Goal: Task Accomplishment & Management: Use online tool/utility

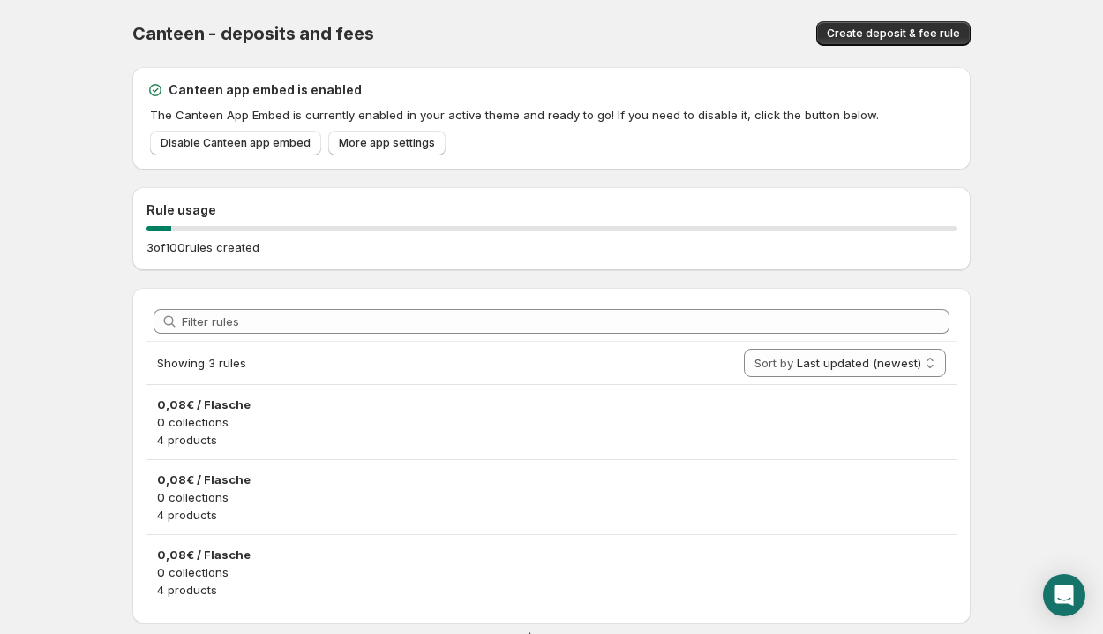
click at [589, 109] on p "The Canteen App Embed is currently enabled in your active theme and ready to go…" at bounding box center [553, 115] width 807 height 18
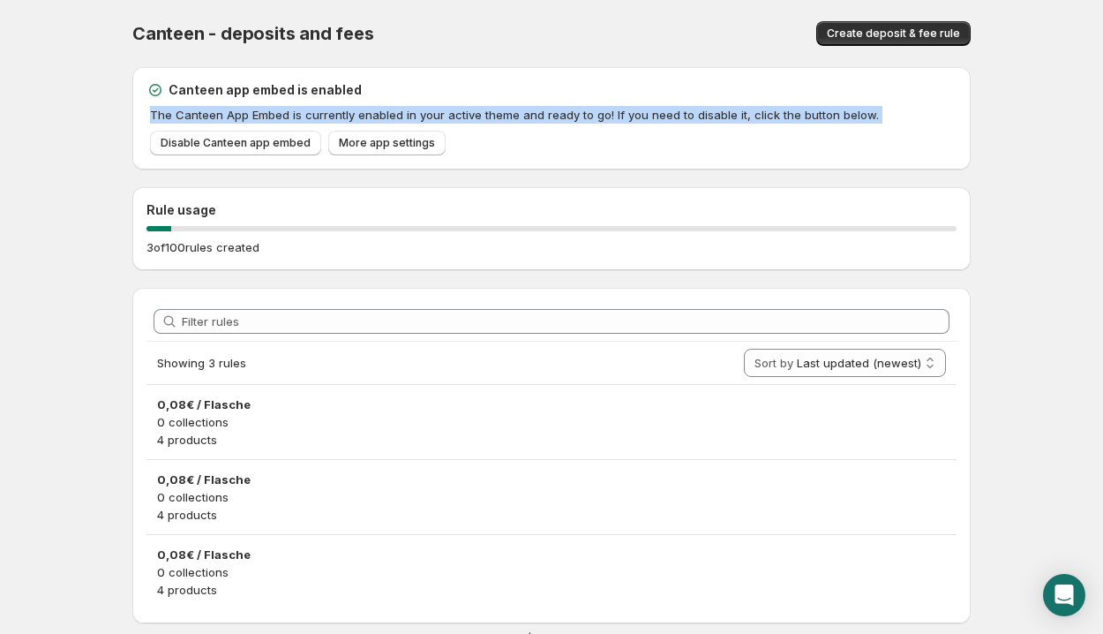
click at [589, 109] on p "The Canteen App Embed is currently enabled in your active theme and ready to go…" at bounding box center [553, 115] width 807 height 18
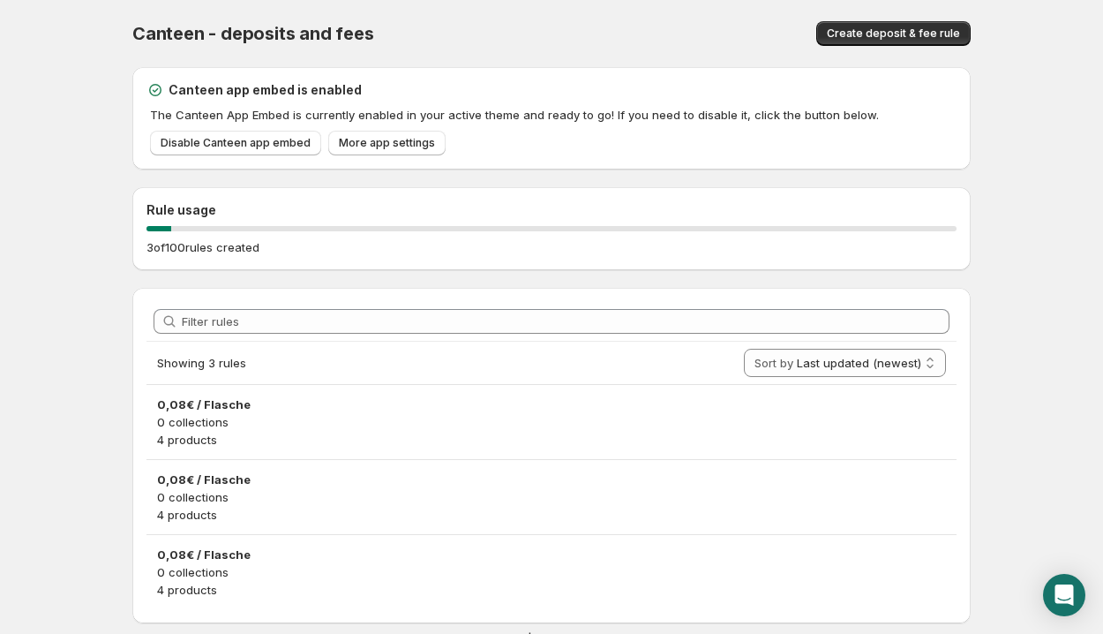
click at [596, 57] on div "Canteen - deposits and fees. This page is ready Canteen - deposits and fees Cre…" at bounding box center [551, 33] width 838 height 67
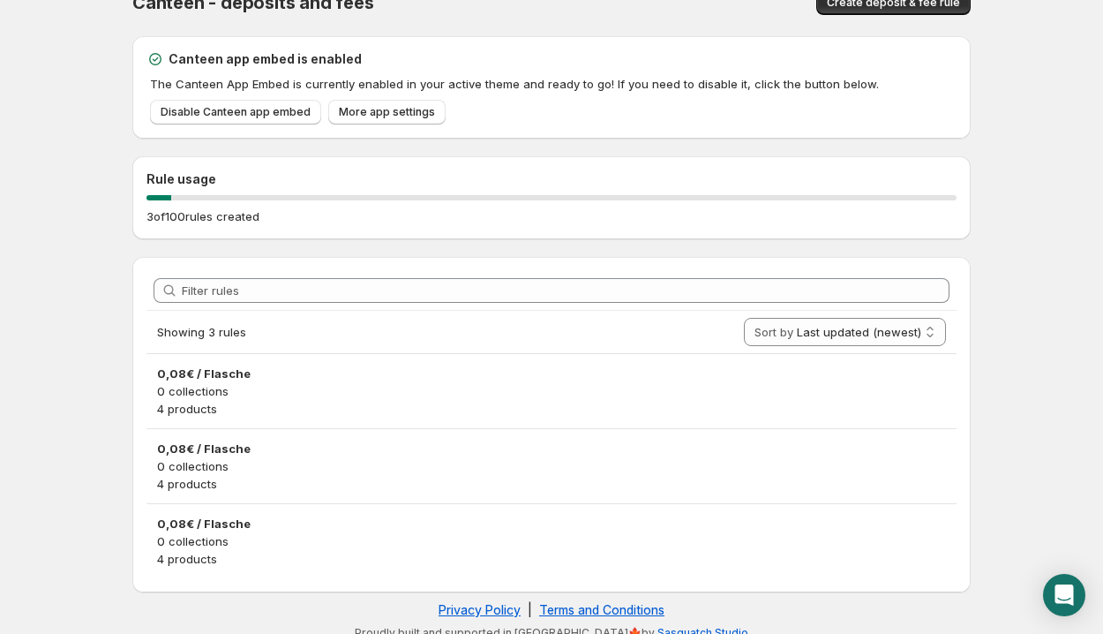
scroll to position [46, 0]
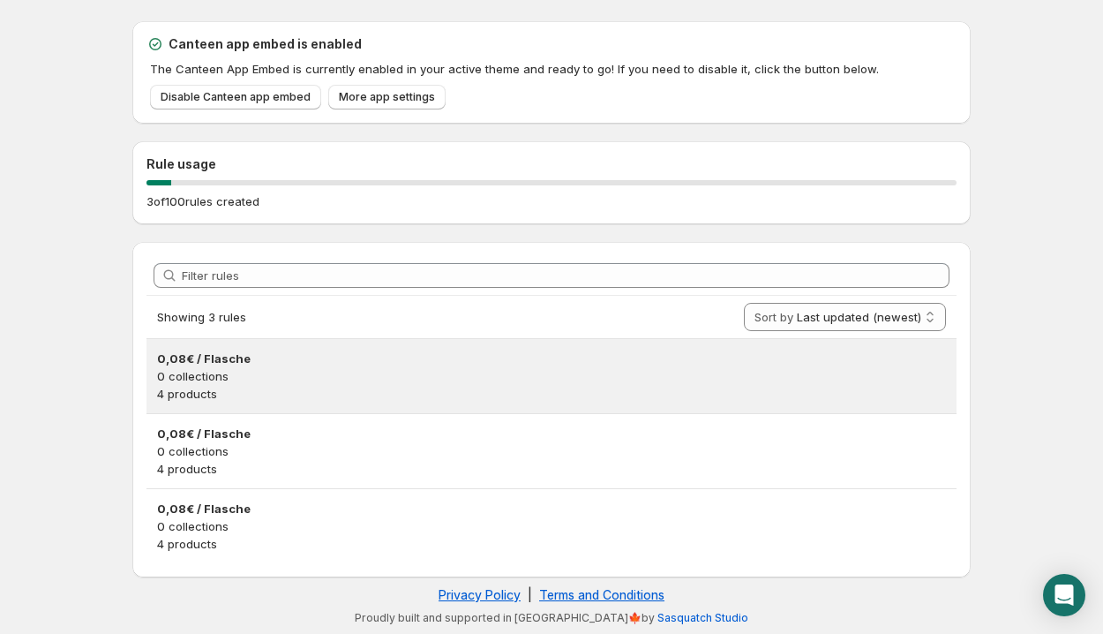
click at [220, 382] on p "0 collections" at bounding box center [551, 376] width 789 height 18
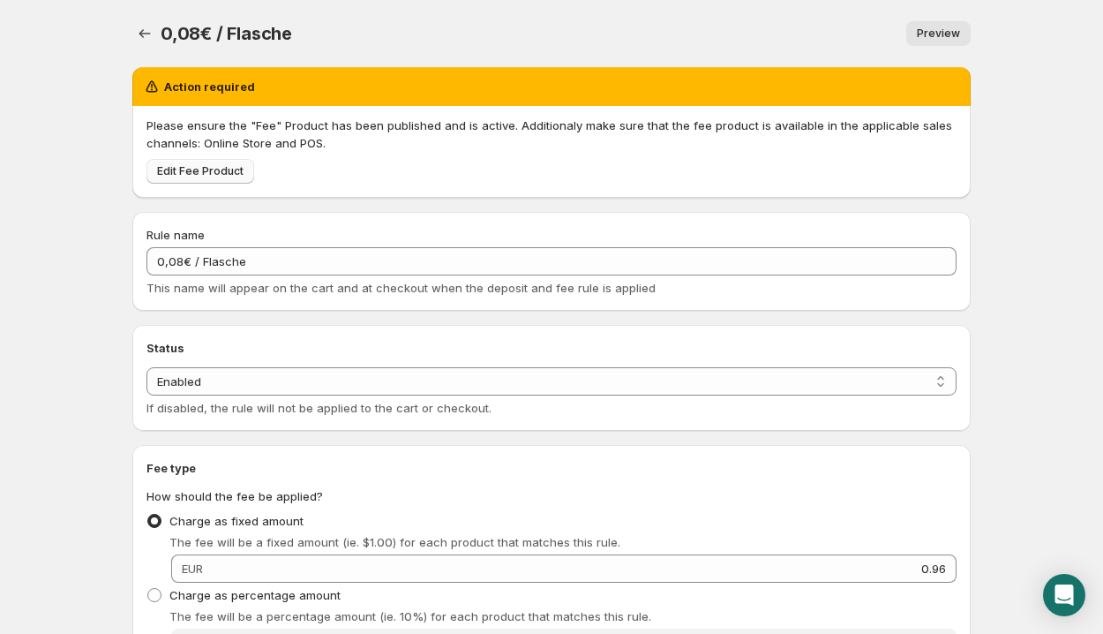
click at [237, 176] on span "Edit Fee Product" at bounding box center [200, 171] width 86 height 14
